Goal: Task Accomplishment & Management: Use online tool/utility

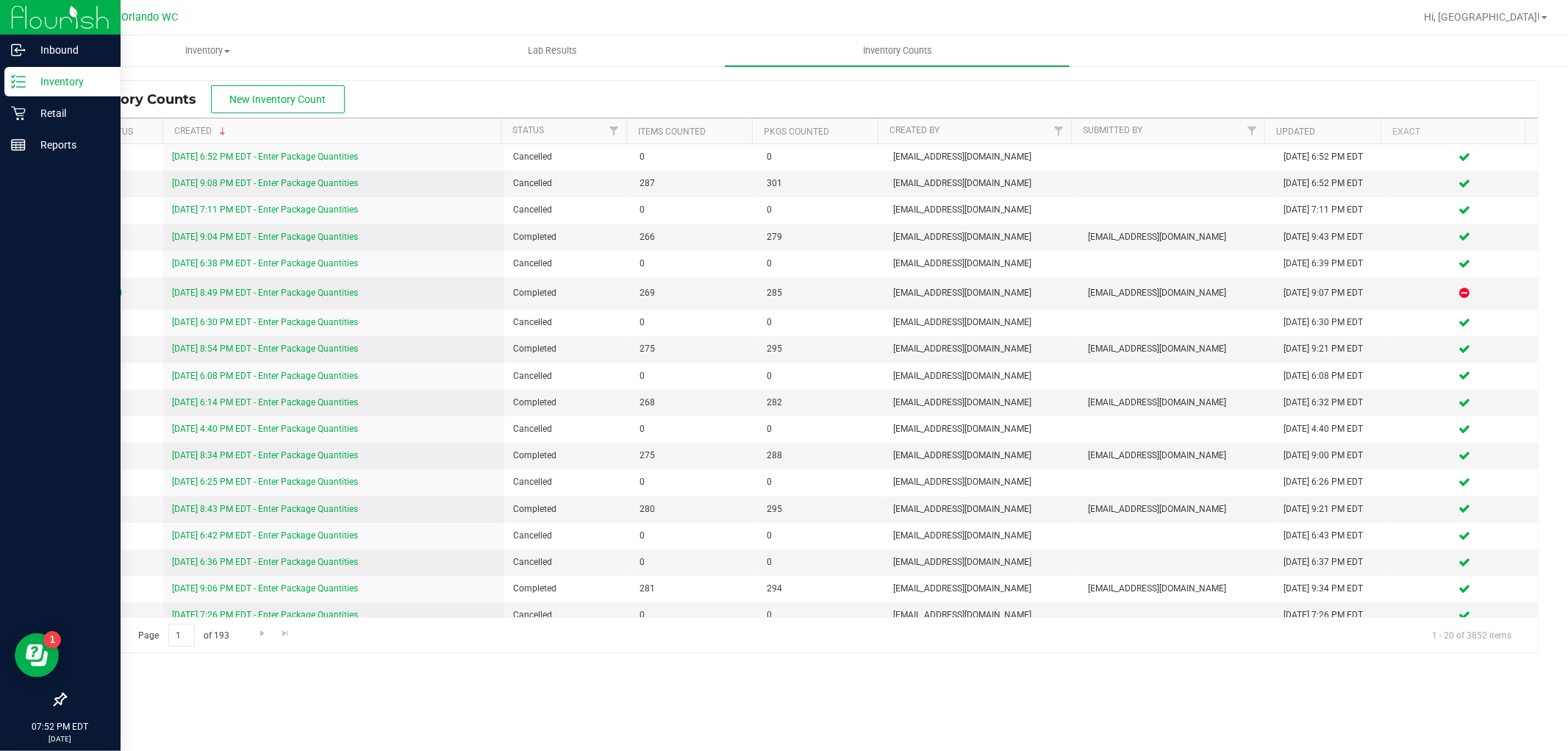
click at [26, 84] on p "Inventory" at bounding box center [69, 81] width 89 height 17
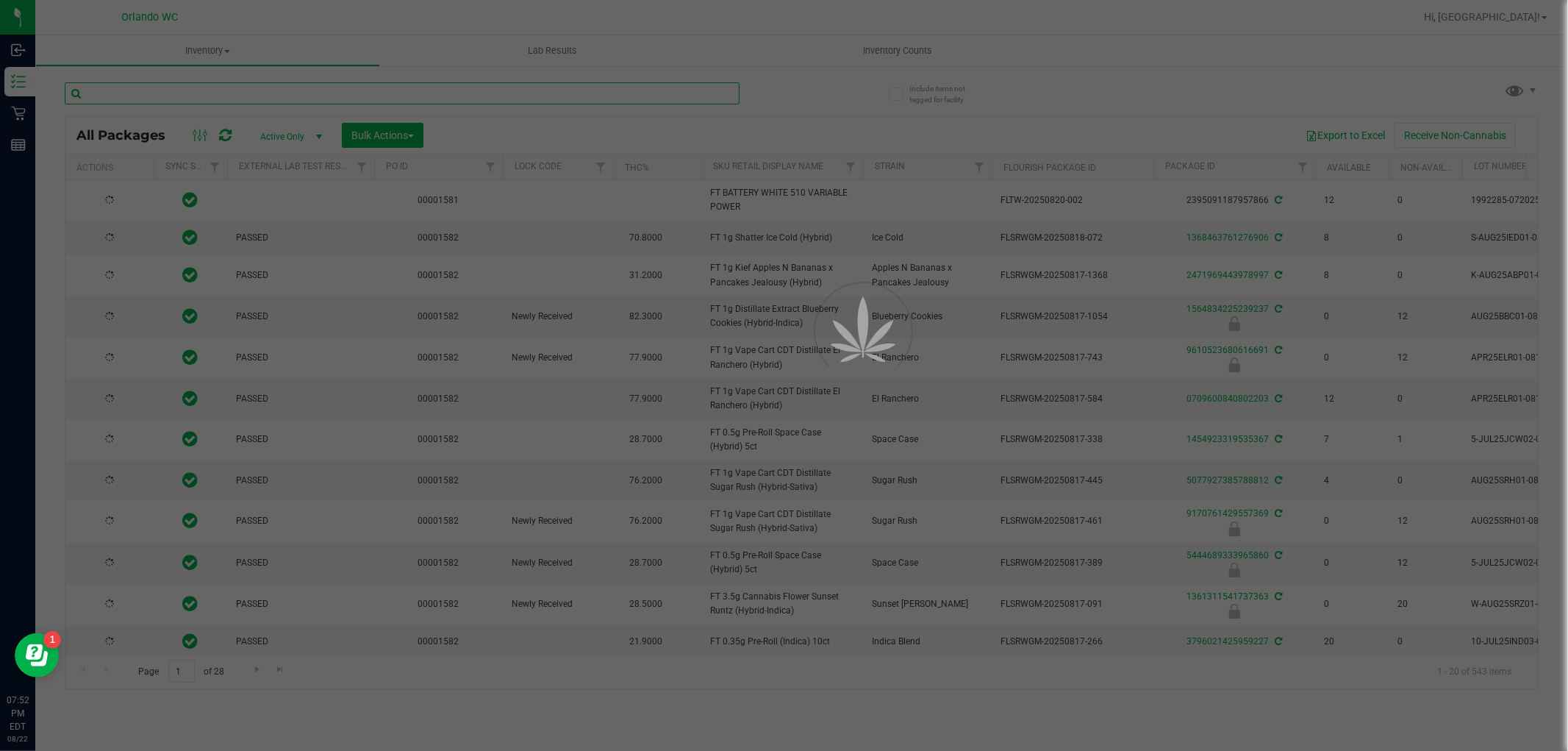
click at [494, 93] on input "text" at bounding box center [402, 93] width 675 height 22
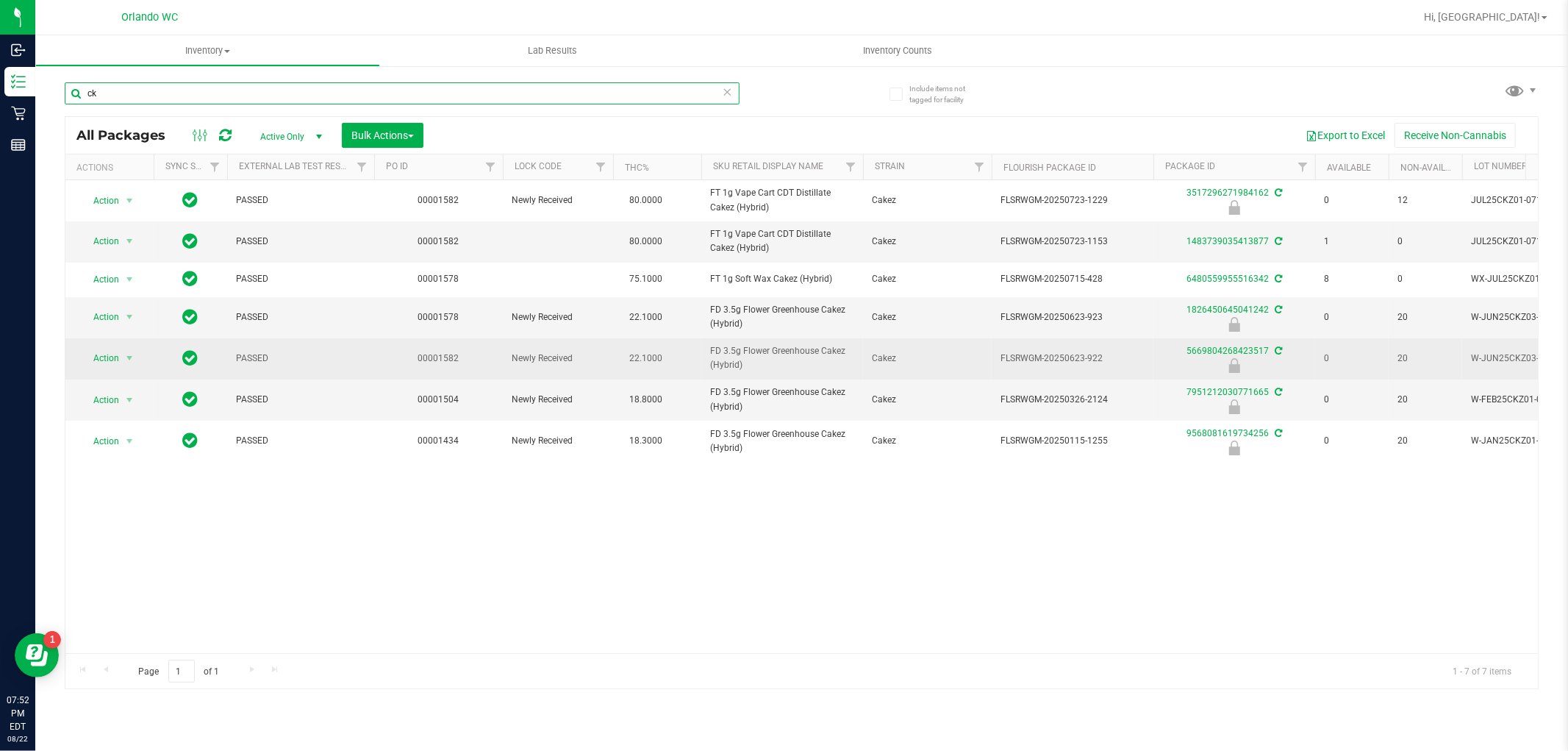
type input "c"
type input "1826450645041242"
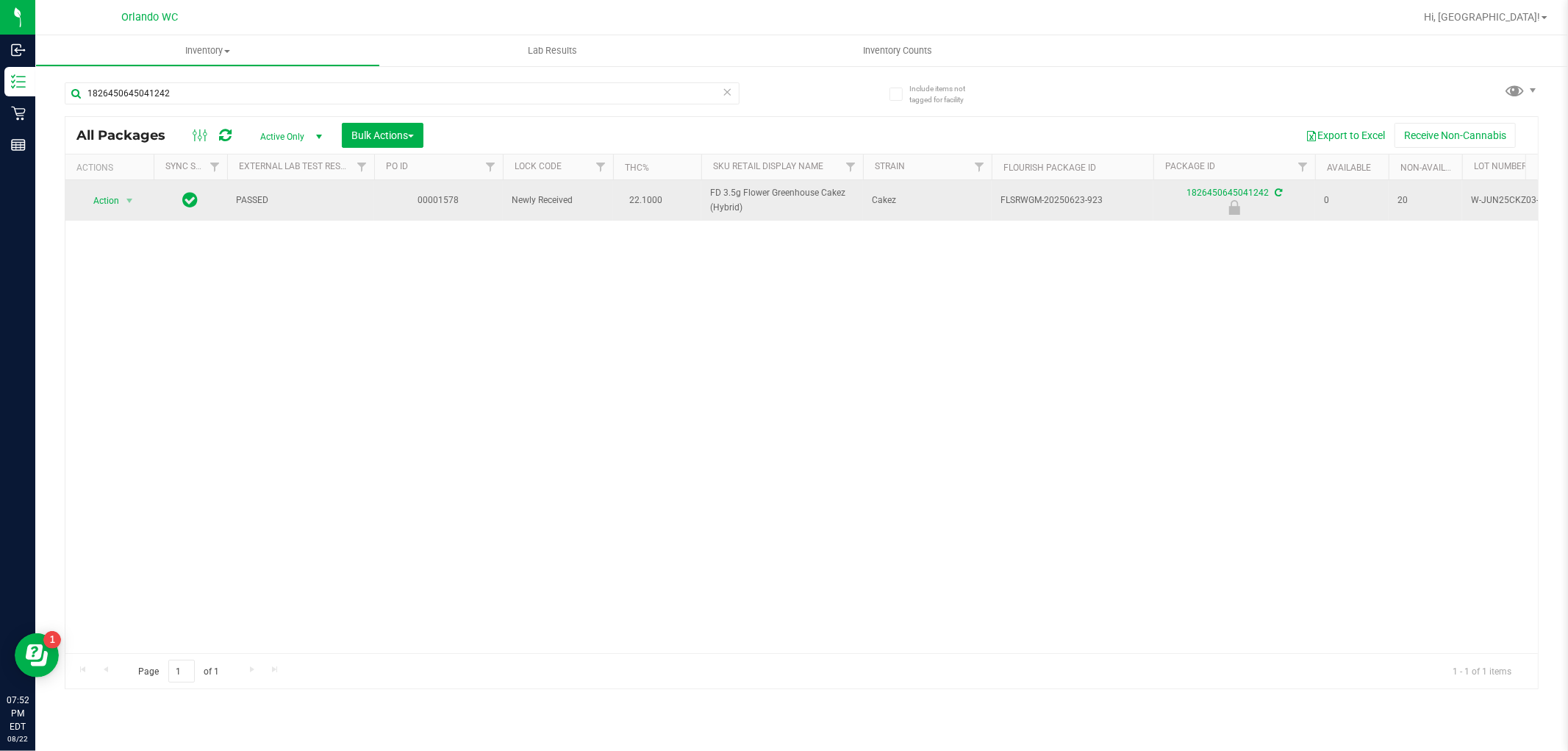
click at [85, 203] on span "Action" at bounding box center [100, 200] width 39 height 21
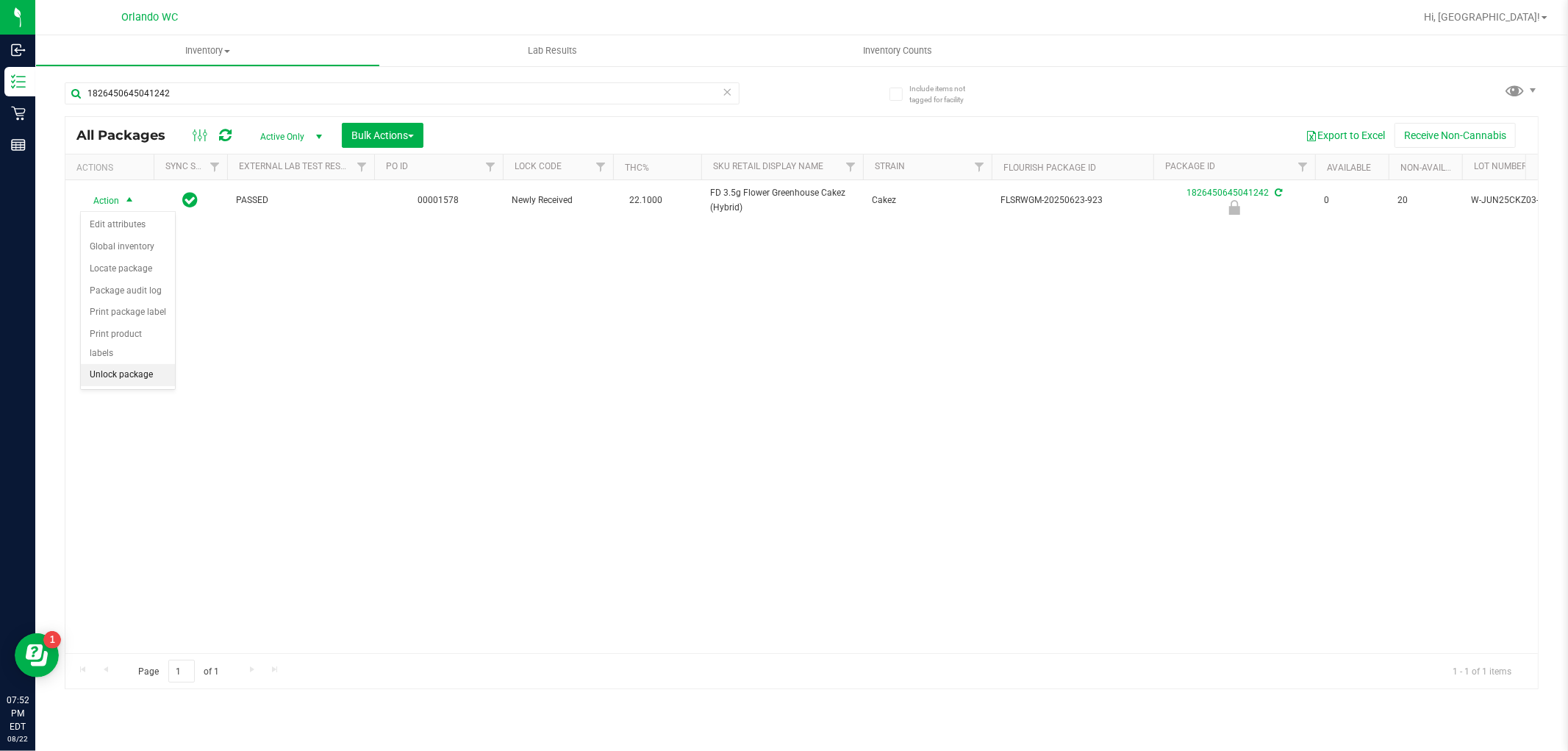
click at [145, 385] on li "Unlock package" at bounding box center [128, 375] width 94 height 22
